Goal: Find specific page/section: Find specific page/section

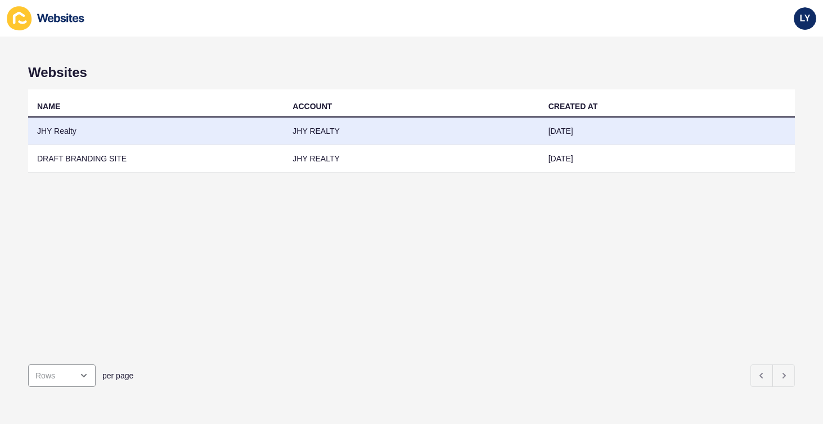
drag, startPoint x: 0, startPoint y: 0, endPoint x: 61, endPoint y: 136, distance: 149.3
click at [61, 136] on td "JHY Realty" at bounding box center [155, 132] width 255 height 28
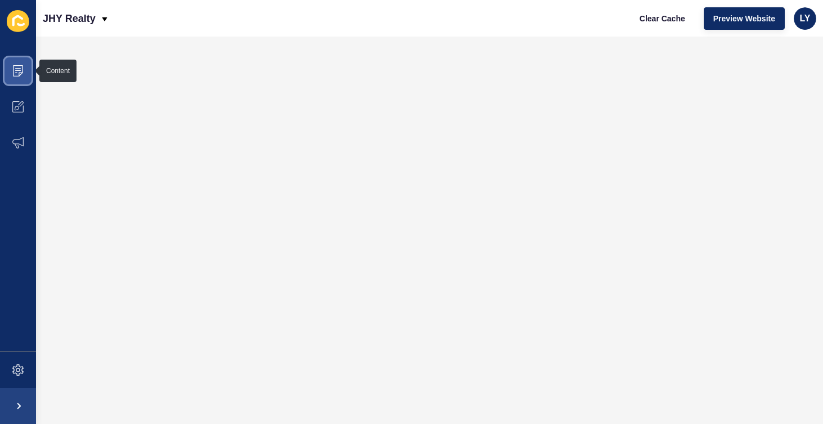
click at [28, 63] on span at bounding box center [18, 71] width 36 height 36
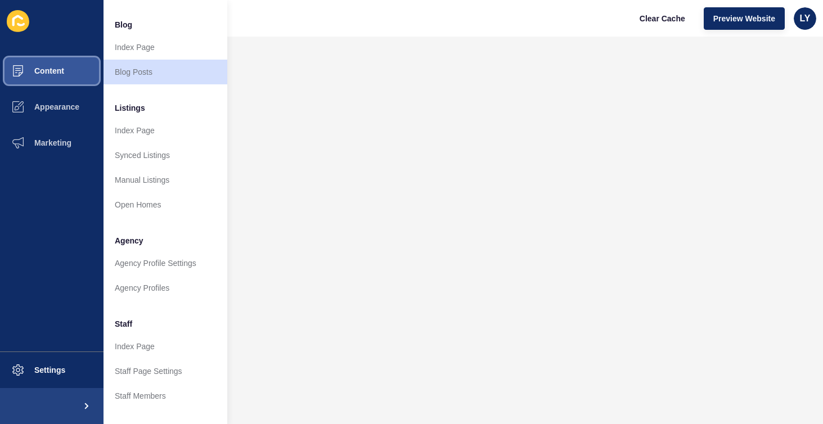
scroll to position [244, 0]
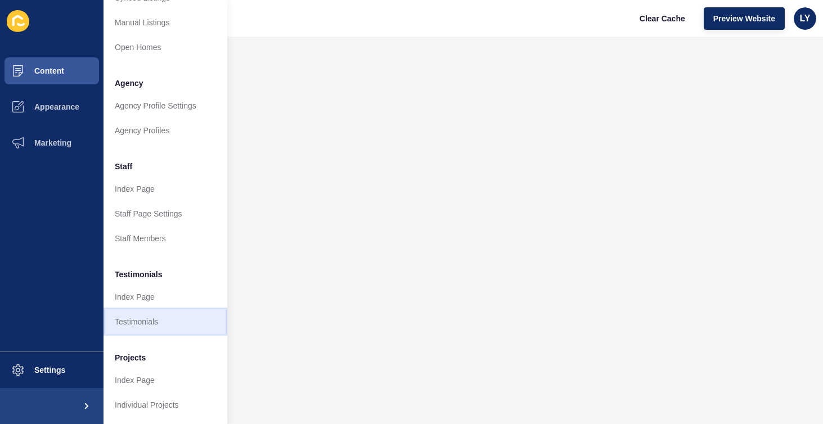
click at [144, 321] on link "Testimonials" at bounding box center [166, 321] width 124 height 25
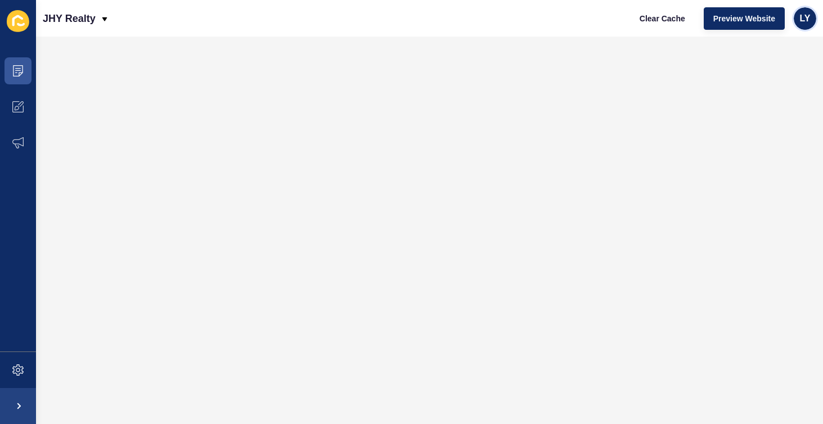
click at [798, 16] on div "LY" at bounding box center [805, 18] width 23 height 23
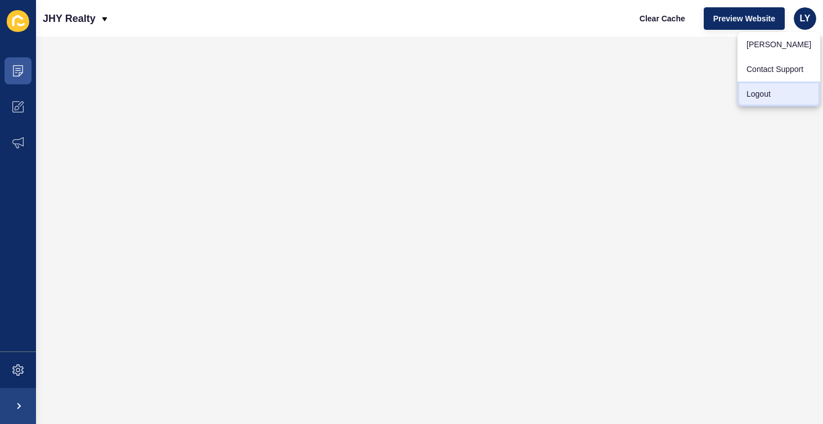
click at [785, 90] on link "Logout" at bounding box center [779, 94] width 83 height 25
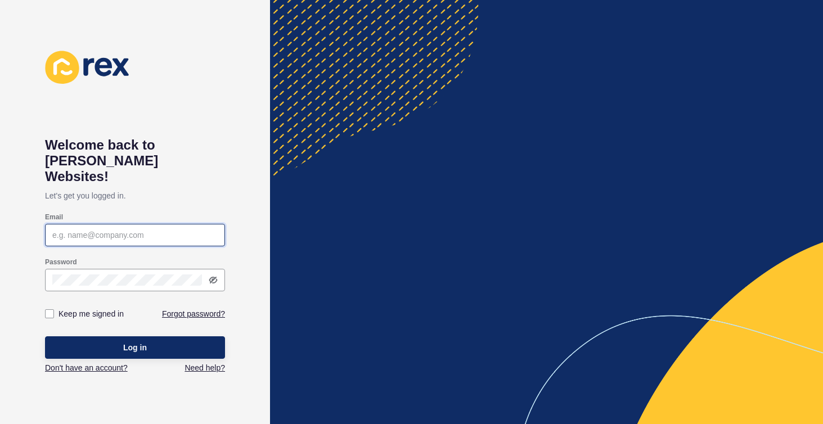
type input "[PERSON_NAME][EMAIL_ADDRESS][DOMAIN_NAME]"
